Goal: Find specific page/section: Find specific page/section

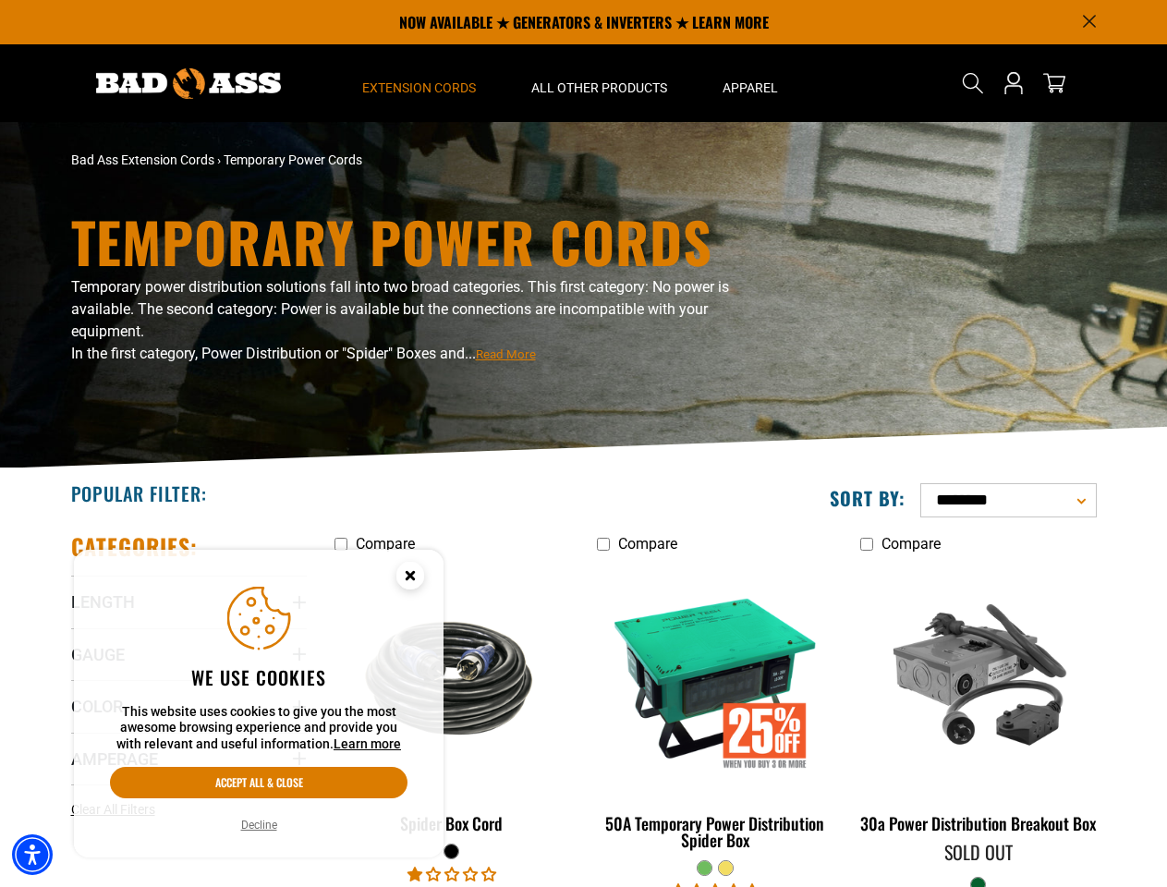
click at [583, 444] on div "Temporary Power Cords Temporary power distribution solutions fall into two broa…" at bounding box center [583, 295] width 1167 height 347
click at [32, 855] on img "Accessibility Menu" at bounding box center [32, 855] width 41 height 41
